Goal: Navigation & Orientation: Find specific page/section

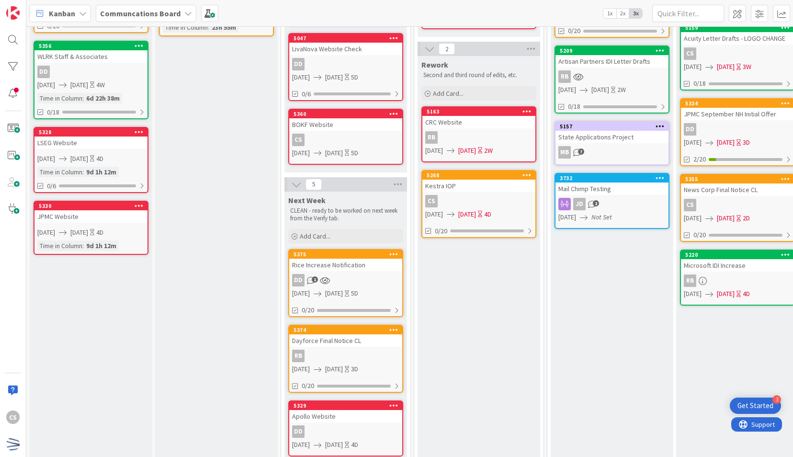
scroll to position [239, 0]
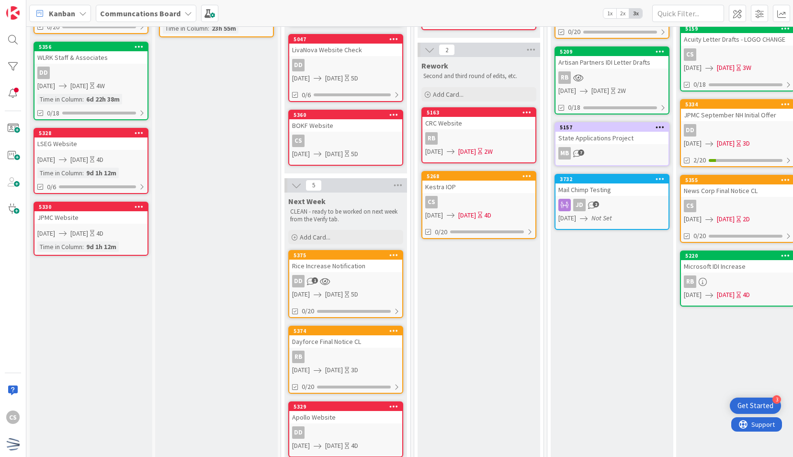
click at [484, 303] on div "Rework Second and third round of edits, etc. Add Card... 5163 CRC Website RB 09…" at bounding box center [479, 324] width 123 height 535
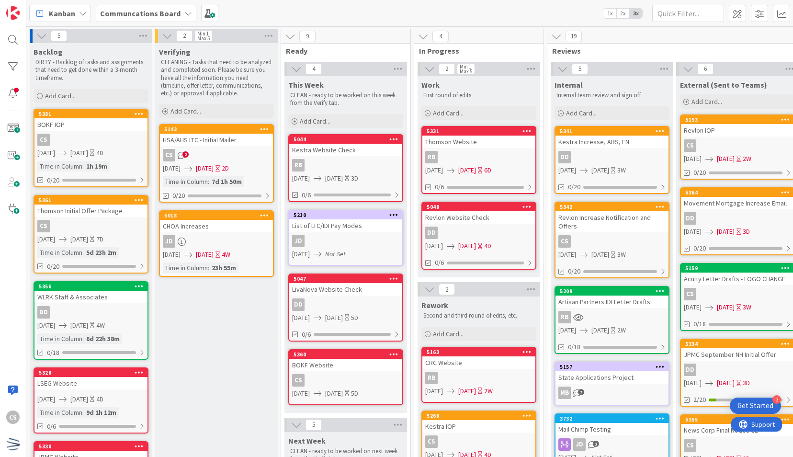
click at [351, 372] on div "5360 BOKF Website CS 10/17/2025 10/22/2025 5D" at bounding box center [345, 377] width 115 height 56
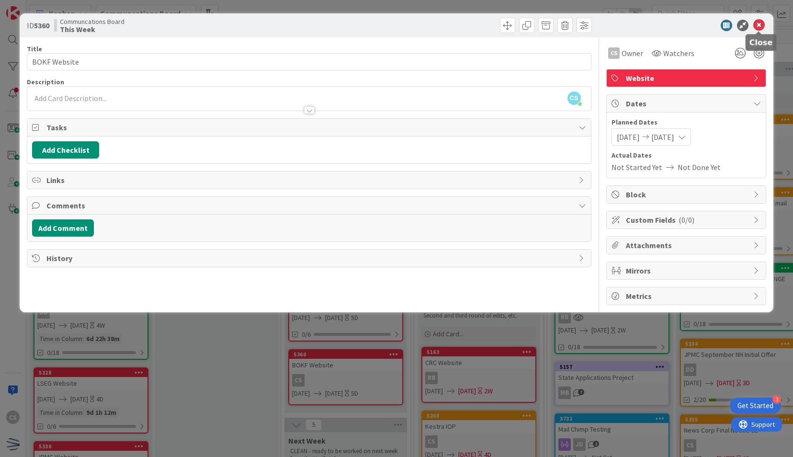
click at [761, 25] on icon at bounding box center [758, 25] width 11 height 11
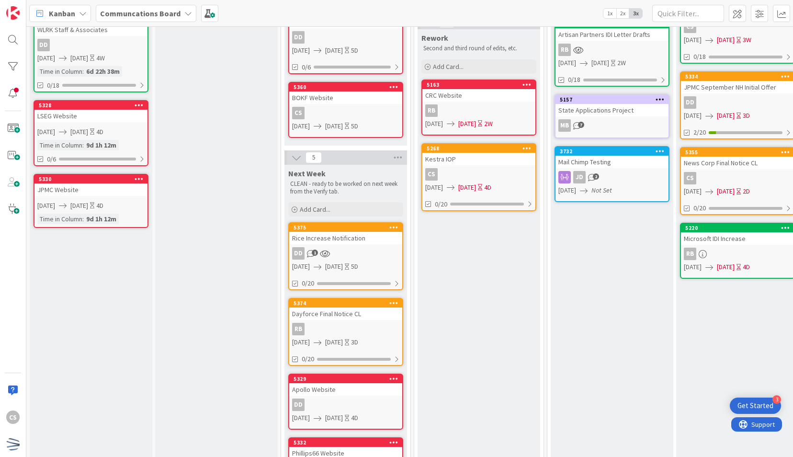
scroll to position [287, 0]
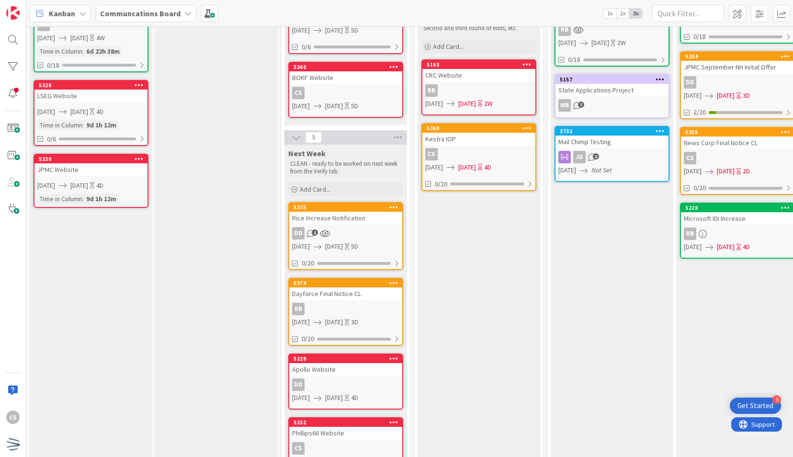
click at [502, 348] on div "Rework Second and third round of edits, etc. Add Card... 5163 CRC Website RB 09…" at bounding box center [479, 276] width 123 height 535
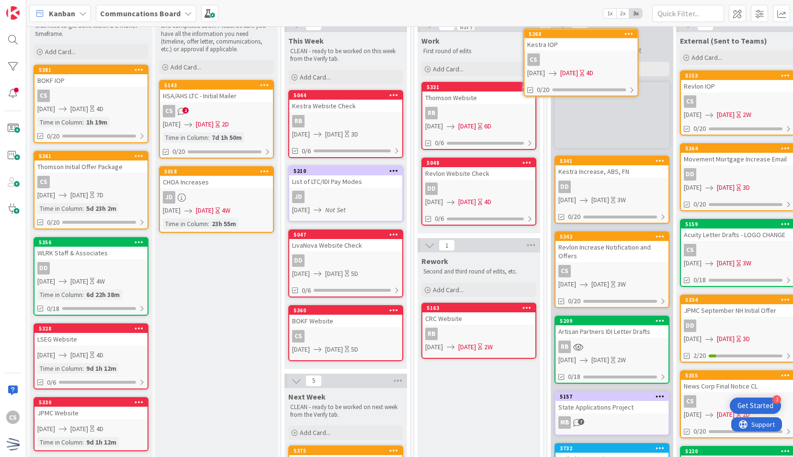
scroll to position [0, 0]
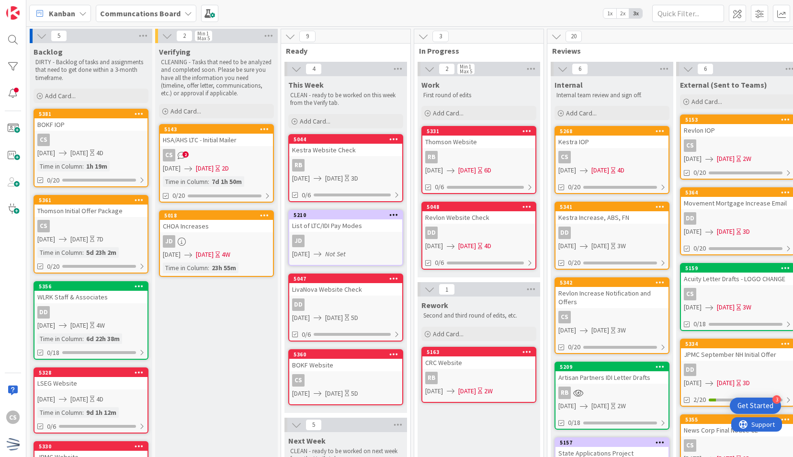
click at [536, 16] on div "Kanban Communcations Board 1x 2x 3x" at bounding box center [409, 13] width 767 height 26
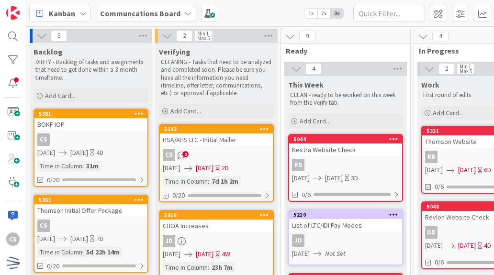
scroll to position [239, 0]
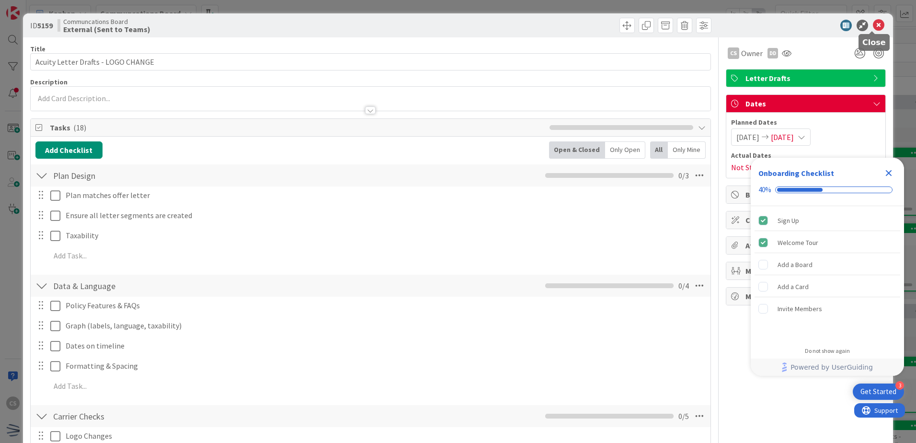
click at [494, 23] on icon at bounding box center [878, 25] width 11 height 11
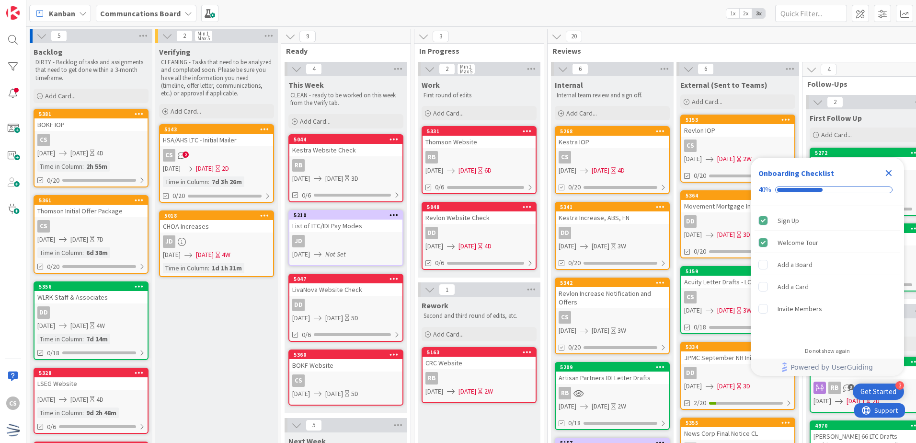
click at [494, 172] on icon "Close Checklist" at bounding box center [888, 173] width 6 height 6
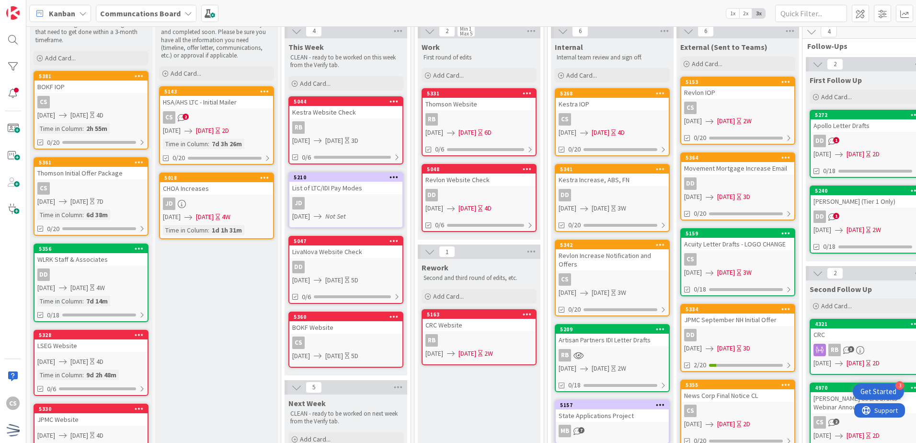
scroll to position [23, 0]
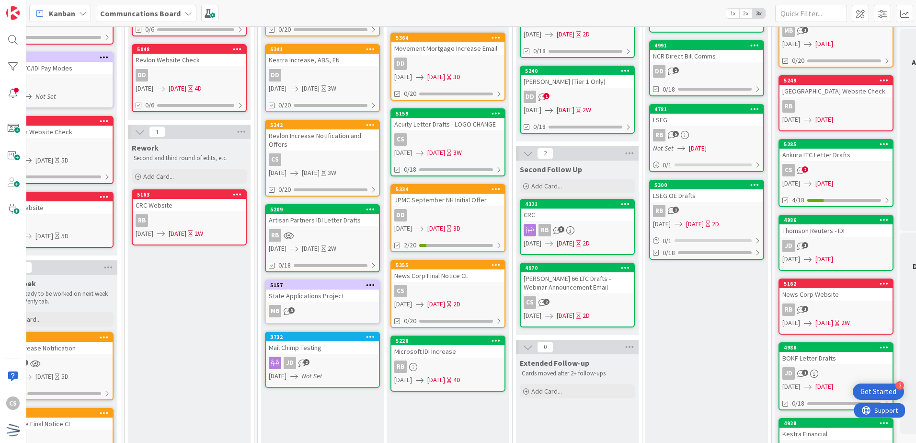
scroll to position [192, 290]
